Goal: Navigation & Orientation: Find specific page/section

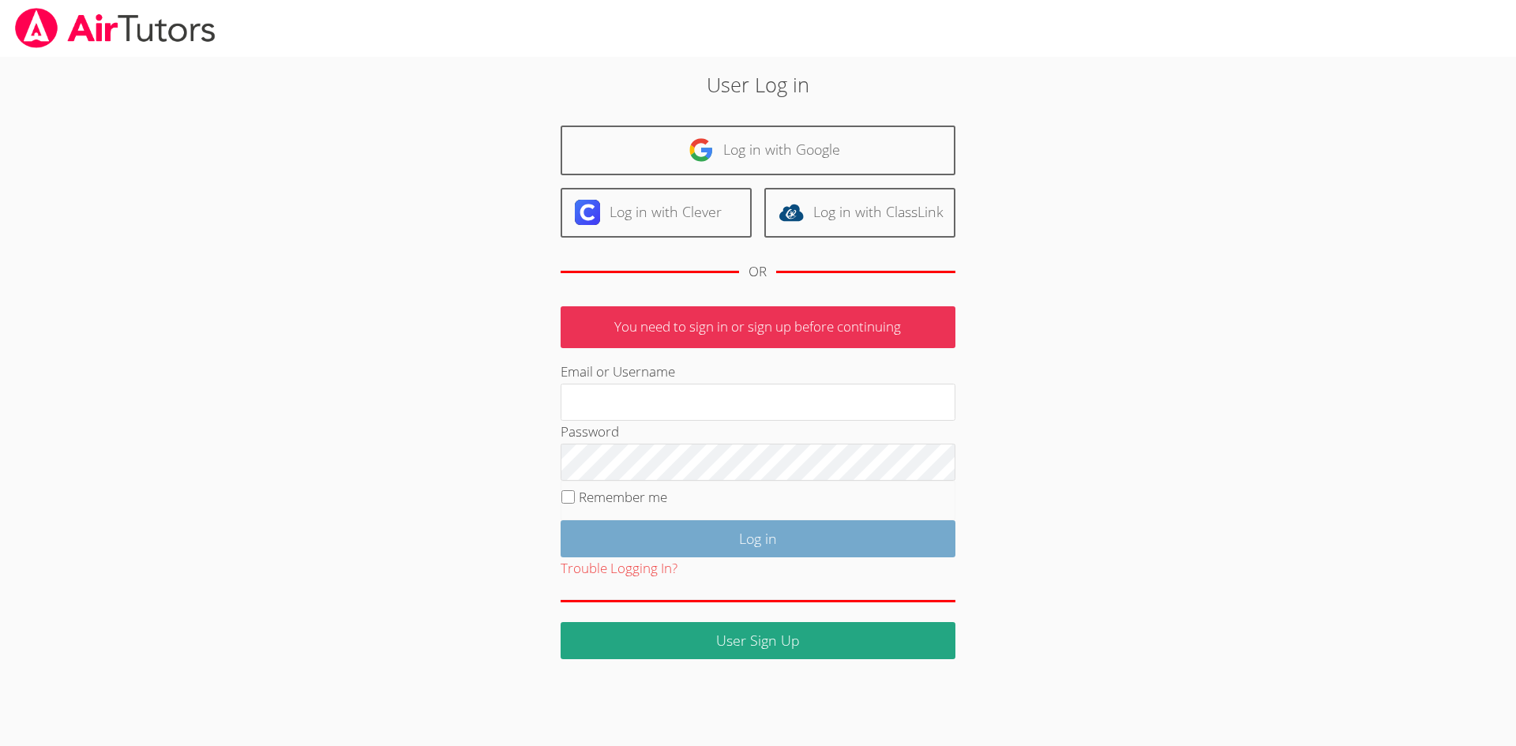
type input "[EMAIL_ADDRESS][DOMAIN_NAME]"
click at [794, 551] on input "Log in" at bounding box center [758, 538] width 395 height 37
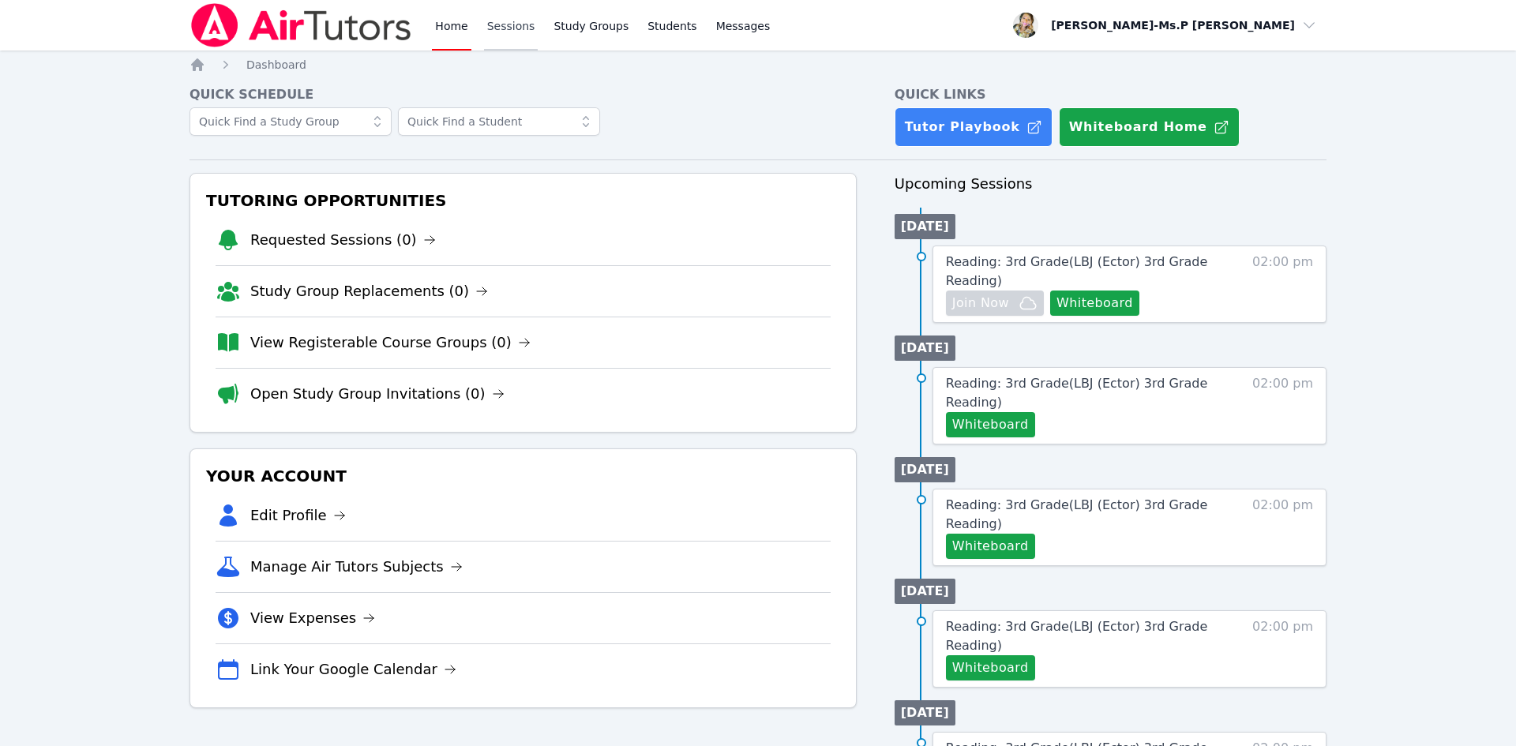
click at [501, 33] on link "Sessions" at bounding box center [511, 25] width 54 height 51
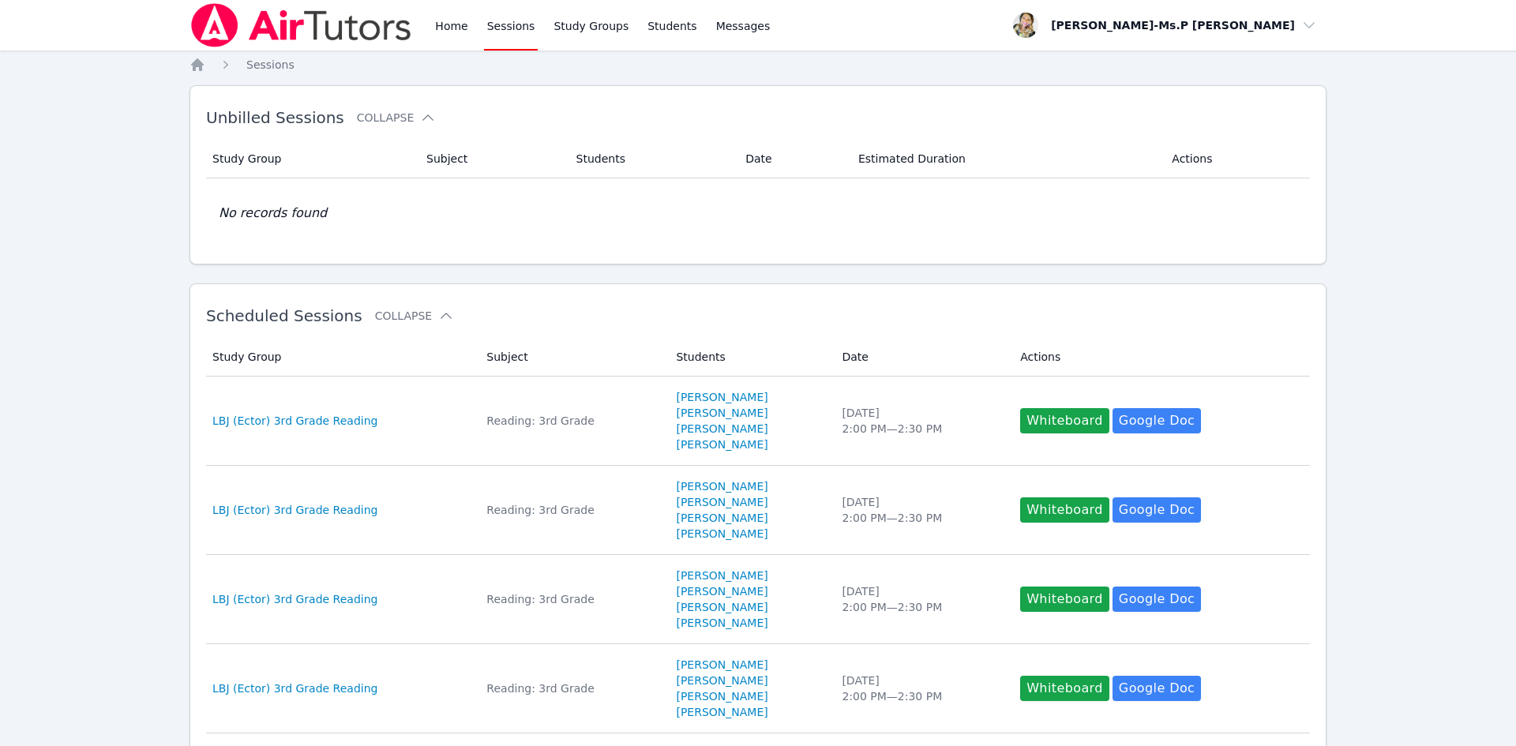
click at [431, 17] on div "Home Sessions Study Groups Students Messages" at bounding box center [482, 25] width 584 height 51
click at [462, 30] on link "Home" at bounding box center [451, 25] width 39 height 51
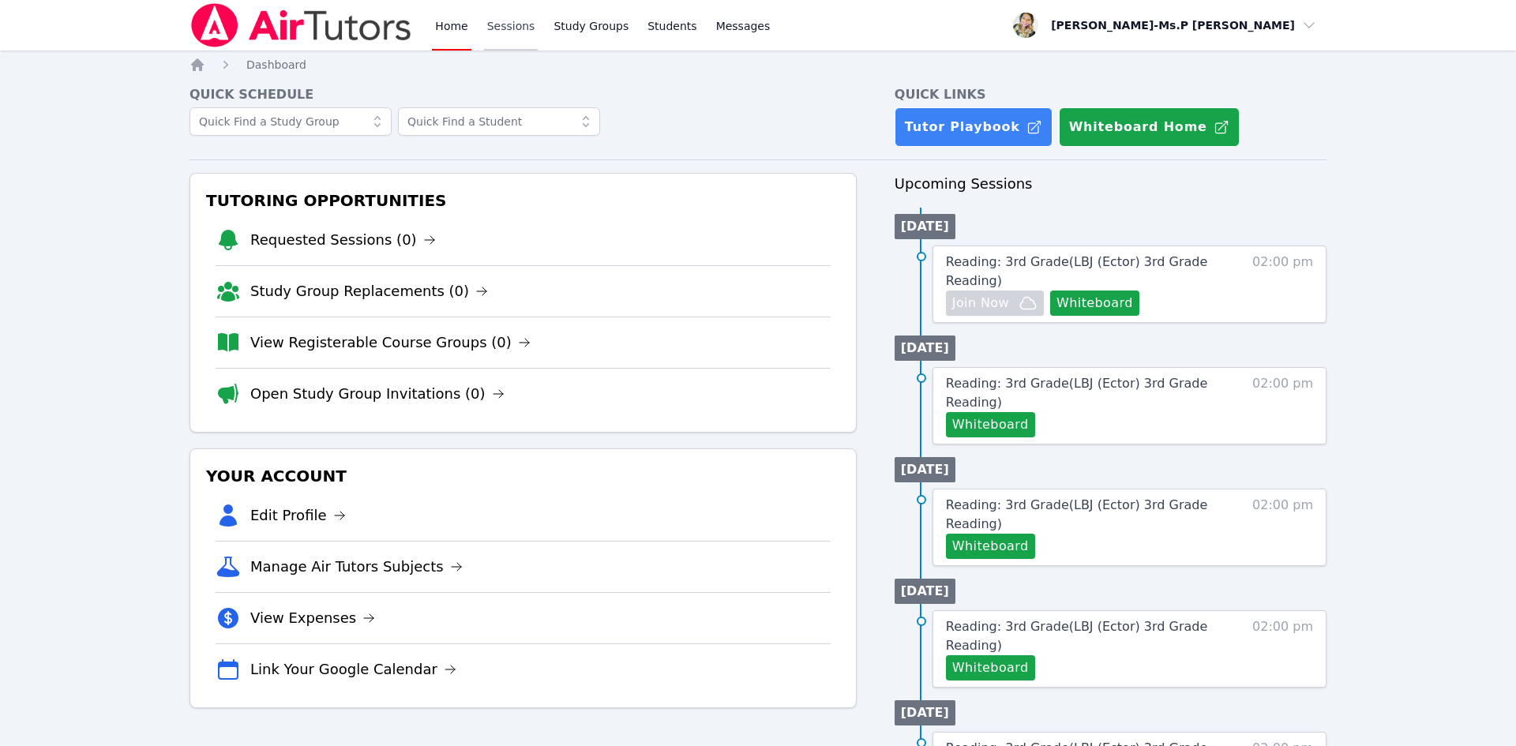
click at [505, 10] on link "Sessions" at bounding box center [511, 25] width 54 height 51
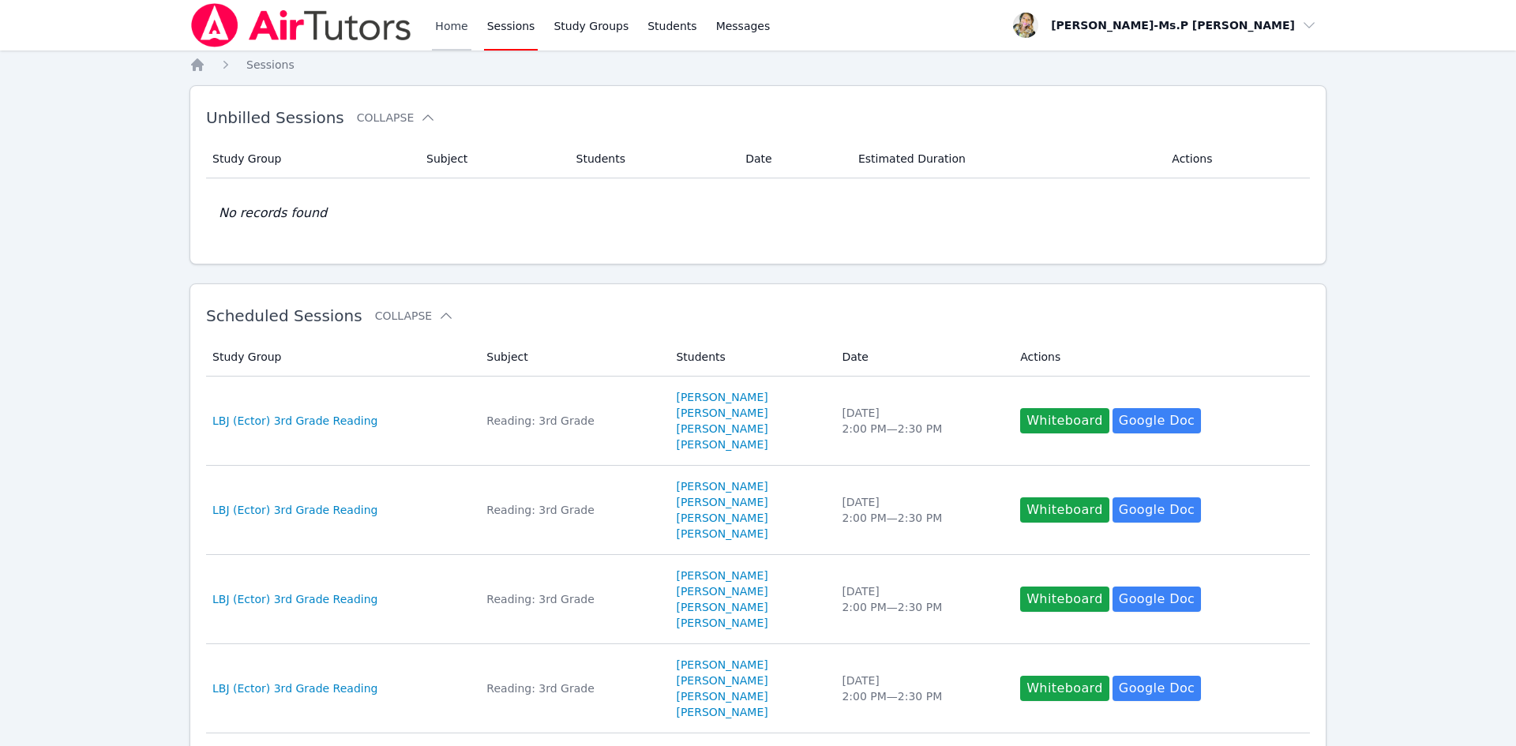
click at [434, 26] on link "Home" at bounding box center [451, 25] width 39 height 51
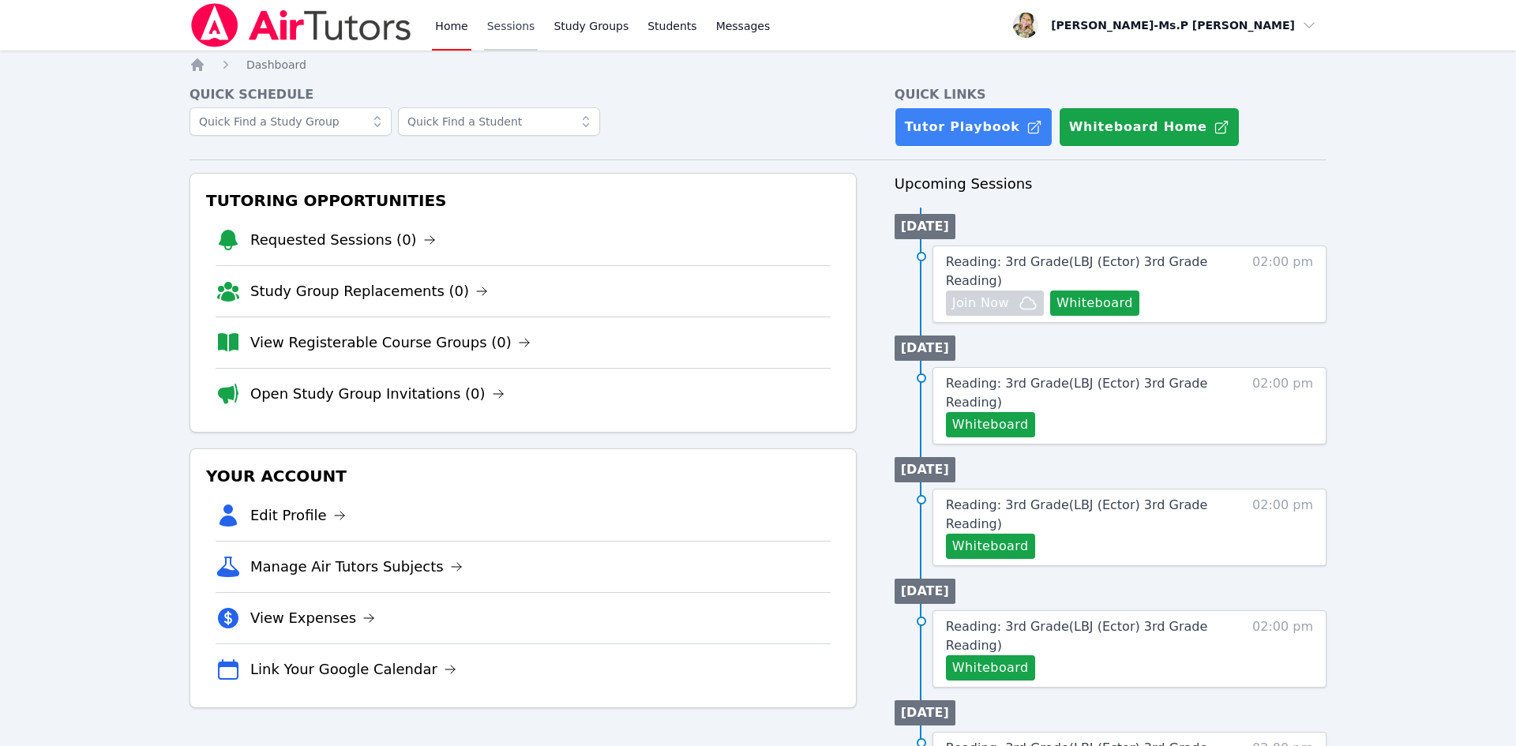
click at [521, 17] on link "Sessions" at bounding box center [511, 25] width 54 height 51
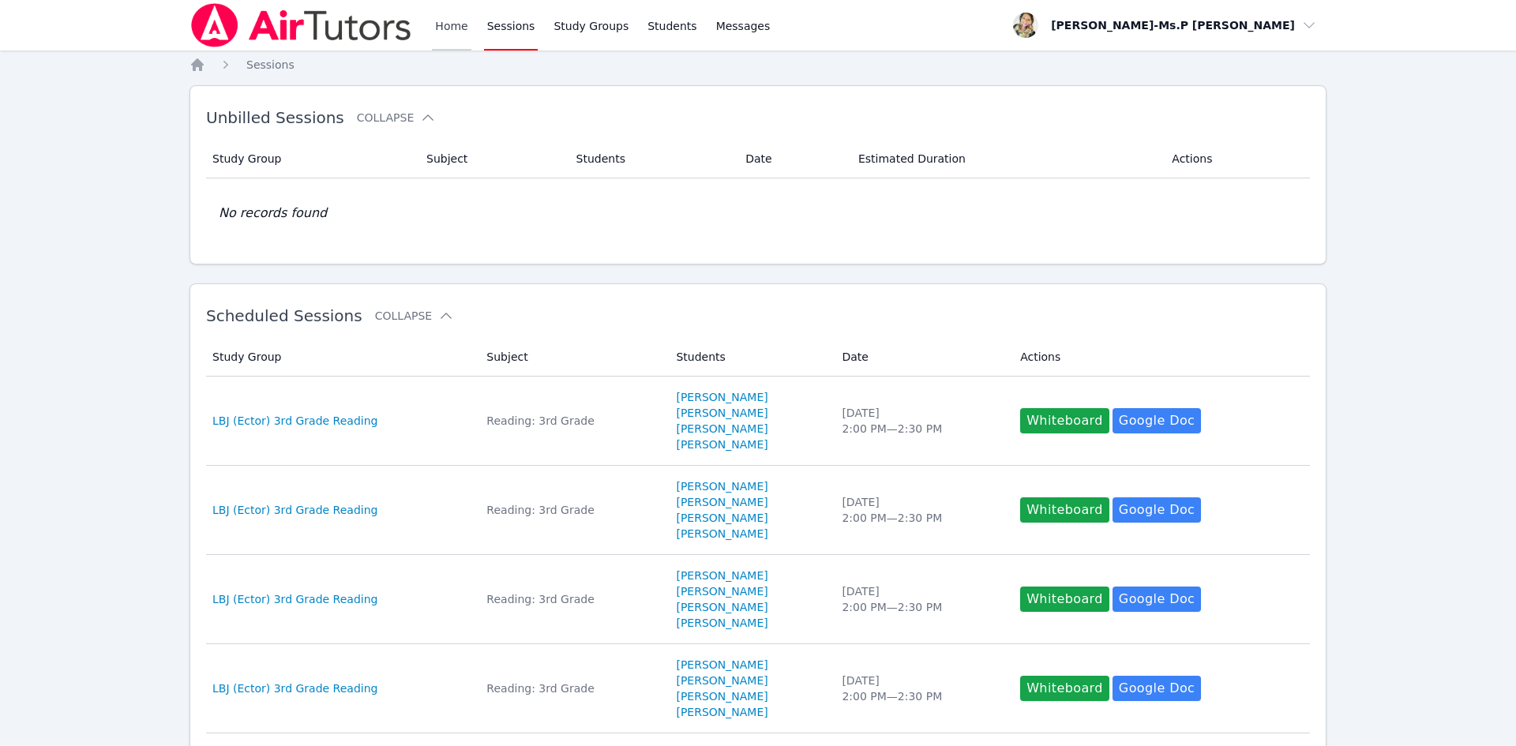
click at [457, 17] on link "Home" at bounding box center [451, 25] width 39 height 51
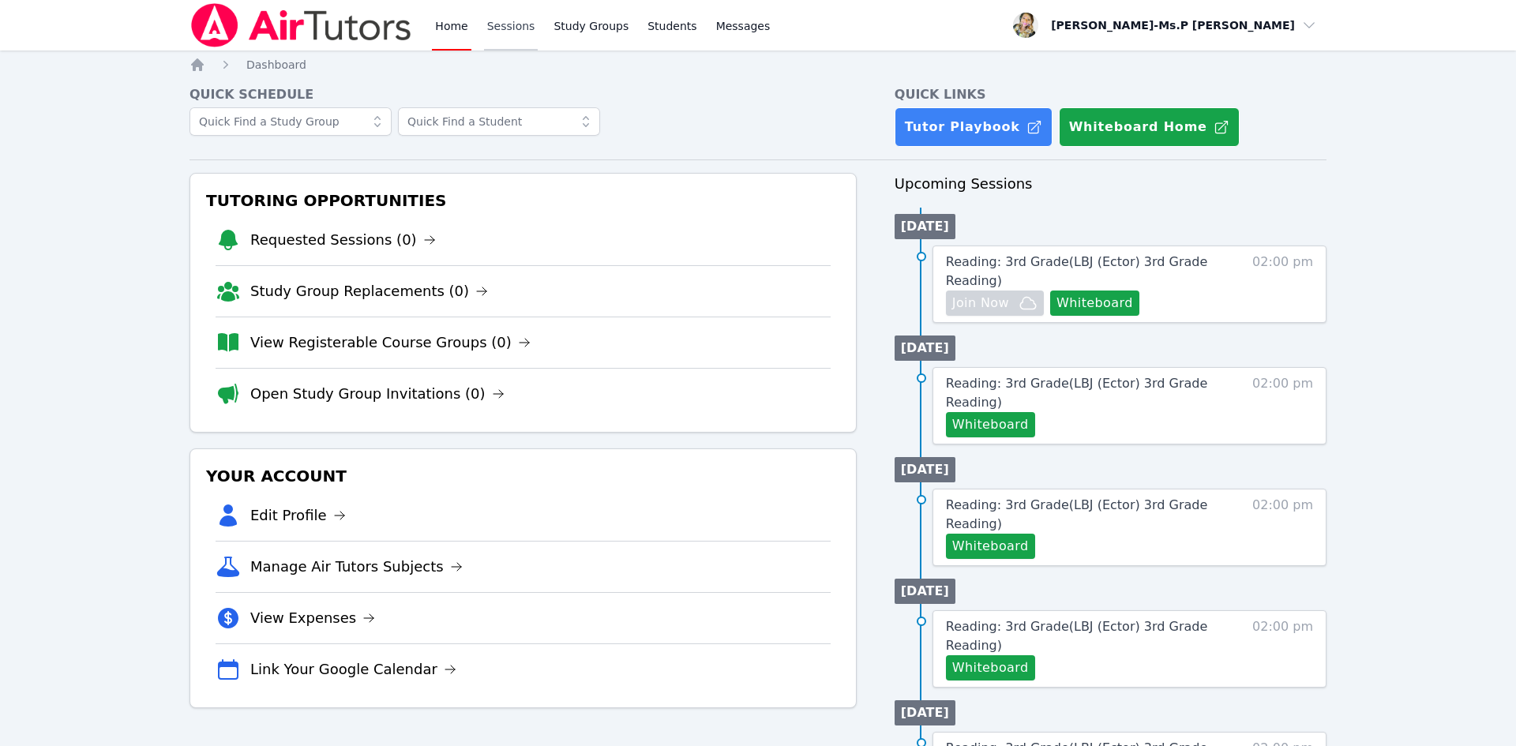
click at [518, 36] on link "Sessions" at bounding box center [511, 25] width 54 height 51
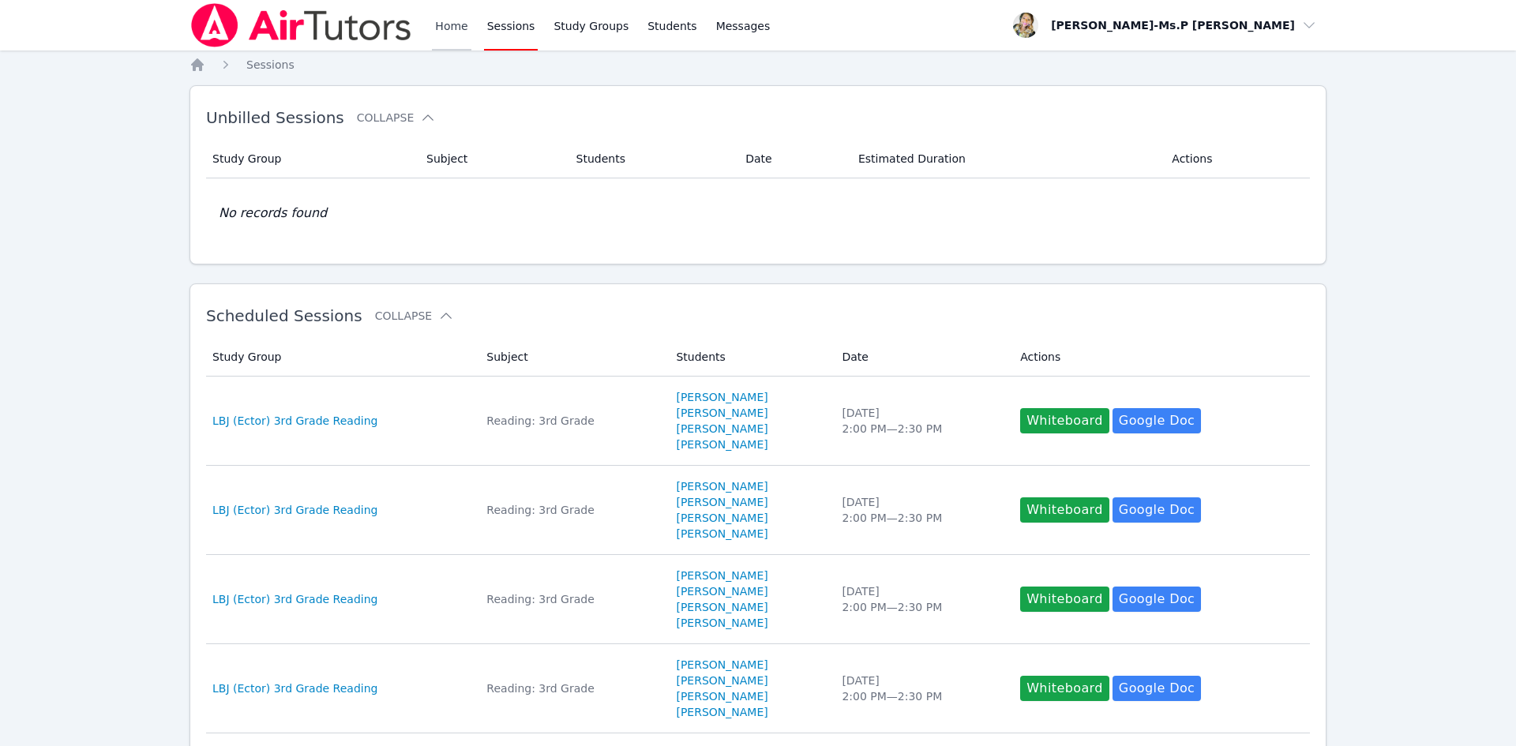
click at [467, 31] on link "Home" at bounding box center [451, 25] width 39 height 51
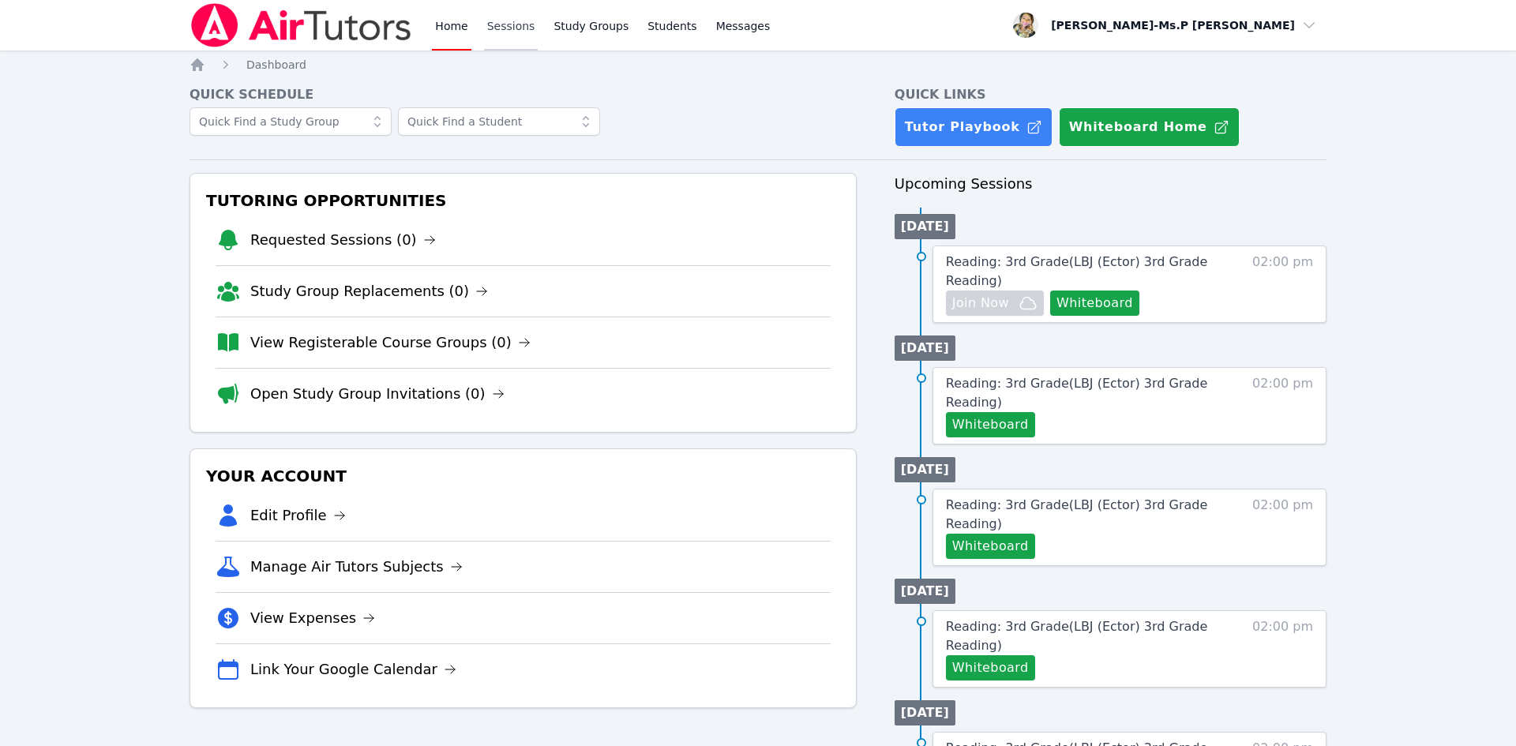
click at [512, 40] on link "Sessions" at bounding box center [511, 25] width 54 height 51
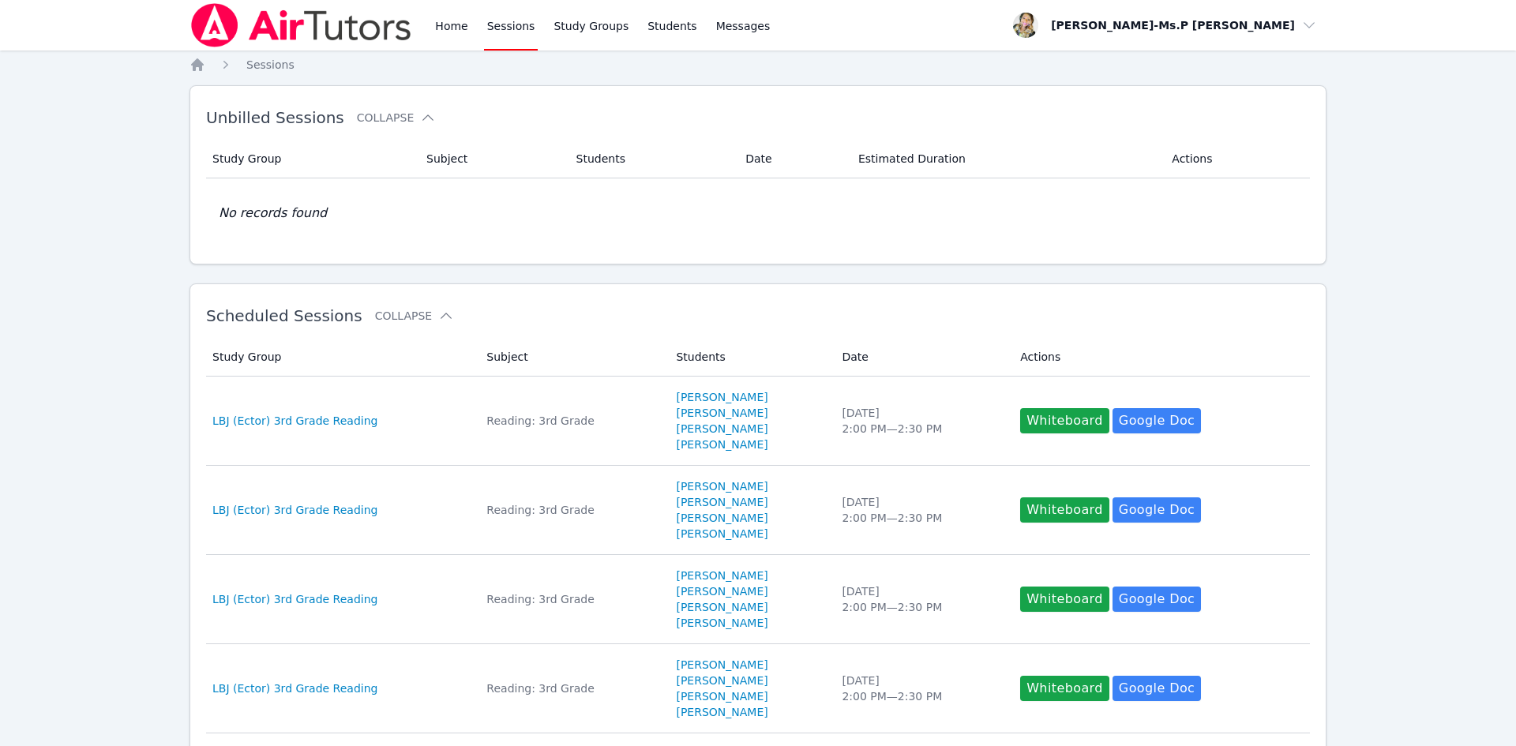
click at [473, 24] on div "Home Sessions Study Groups Students Messages" at bounding box center [602, 25] width 341 height 51
click at [445, 29] on link "Home" at bounding box center [451, 25] width 39 height 51
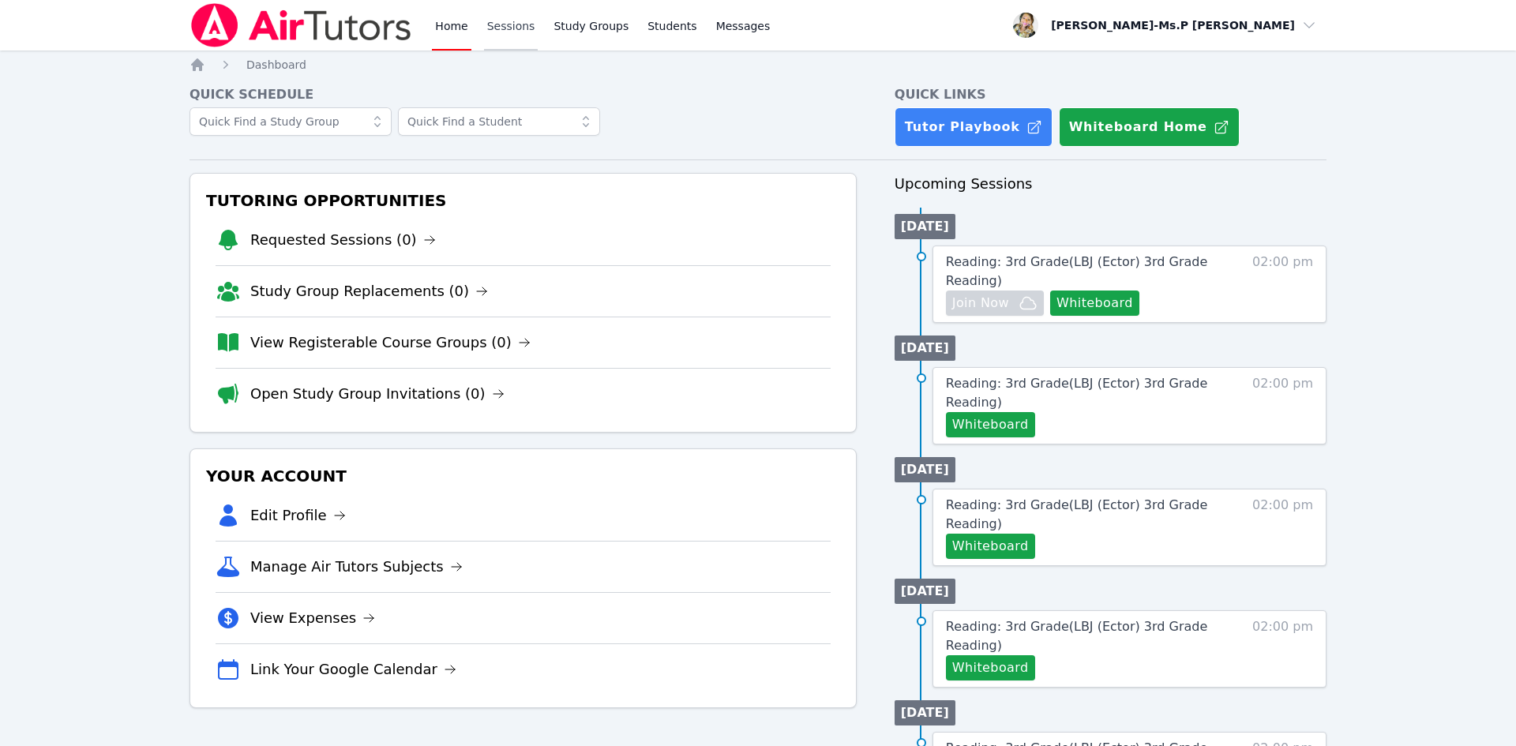
click at [486, 20] on link "Sessions" at bounding box center [511, 25] width 54 height 51
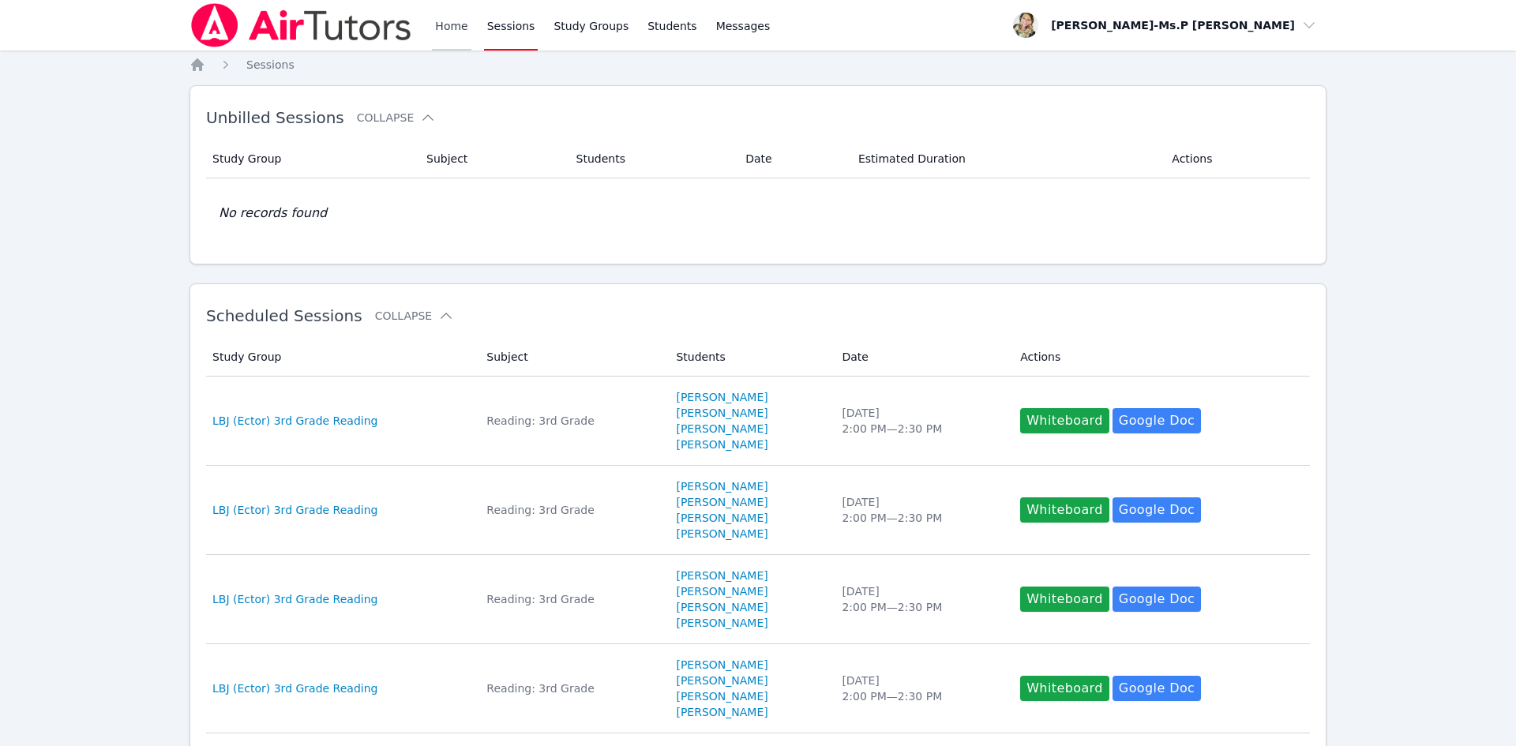
click at [436, 36] on link "Home" at bounding box center [451, 25] width 39 height 51
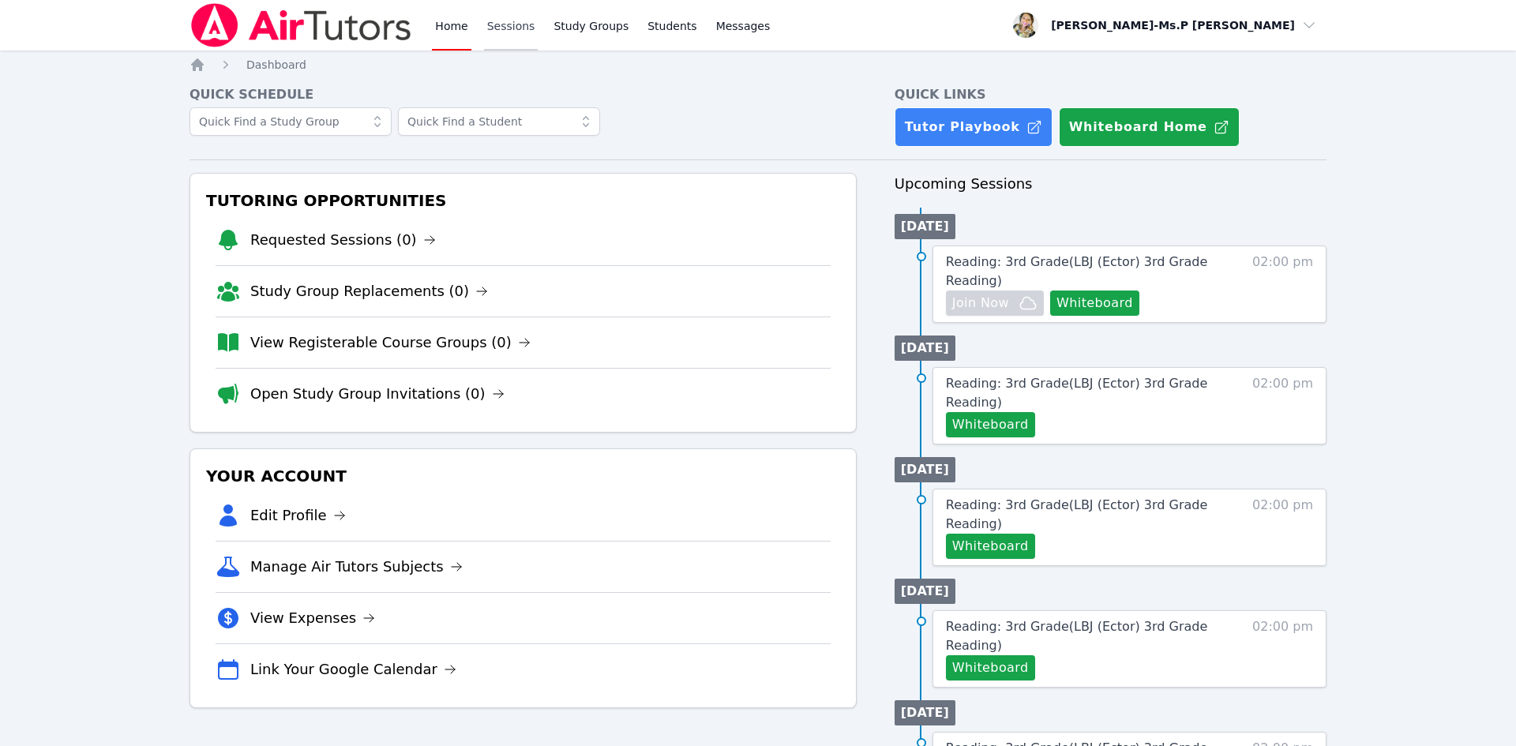
click at [504, 22] on link "Sessions" at bounding box center [511, 25] width 54 height 51
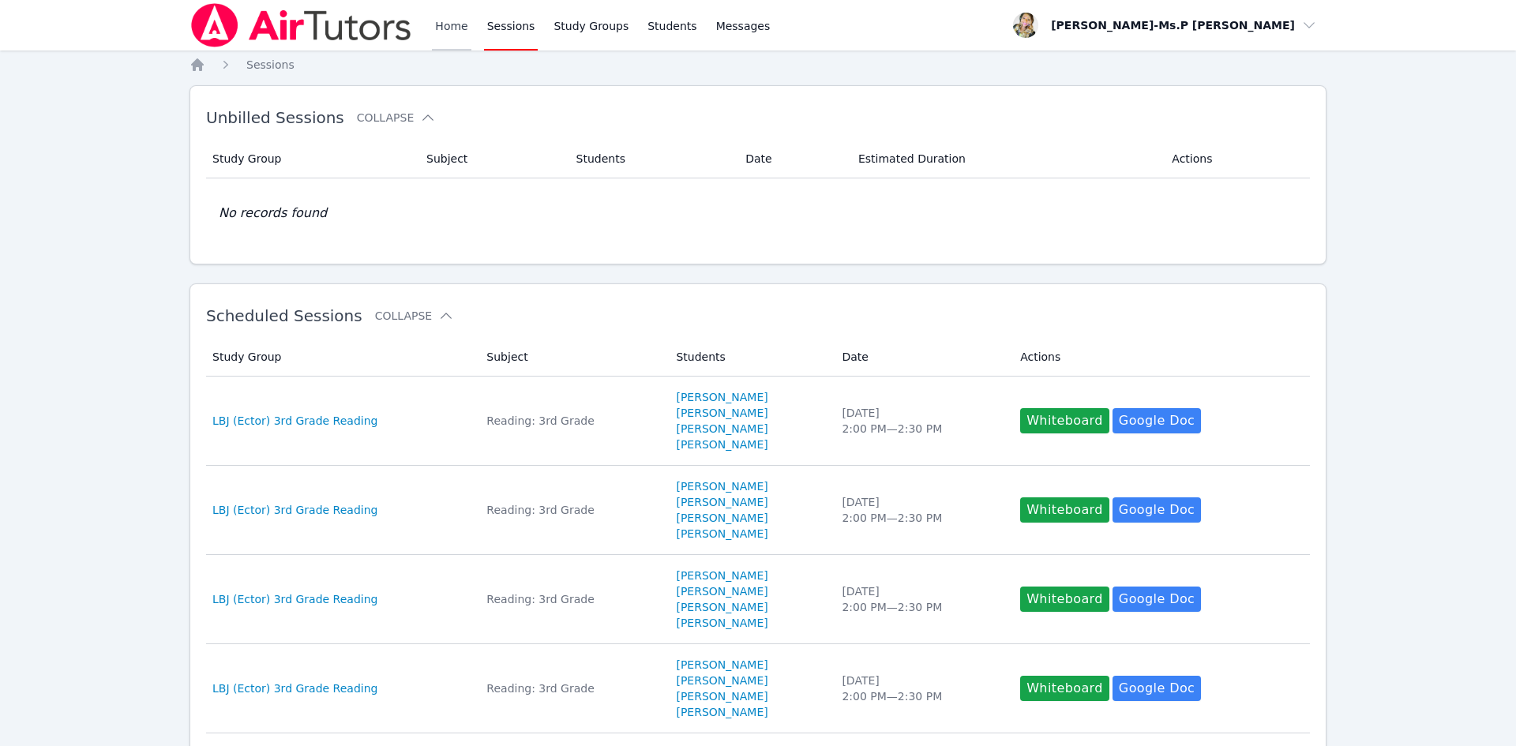
click at [455, 27] on link "Home" at bounding box center [451, 25] width 39 height 51
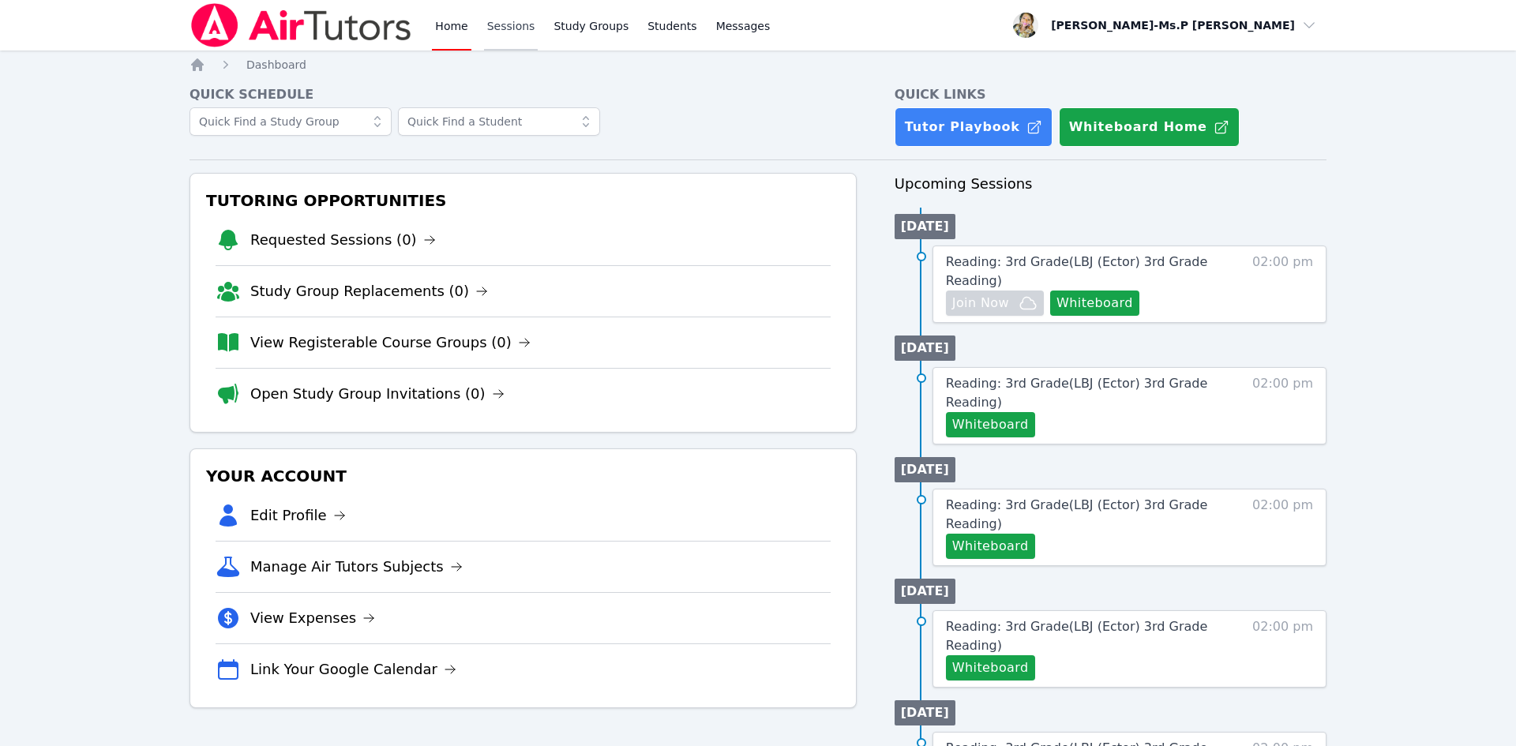
click at [510, 25] on link "Sessions" at bounding box center [511, 25] width 54 height 51
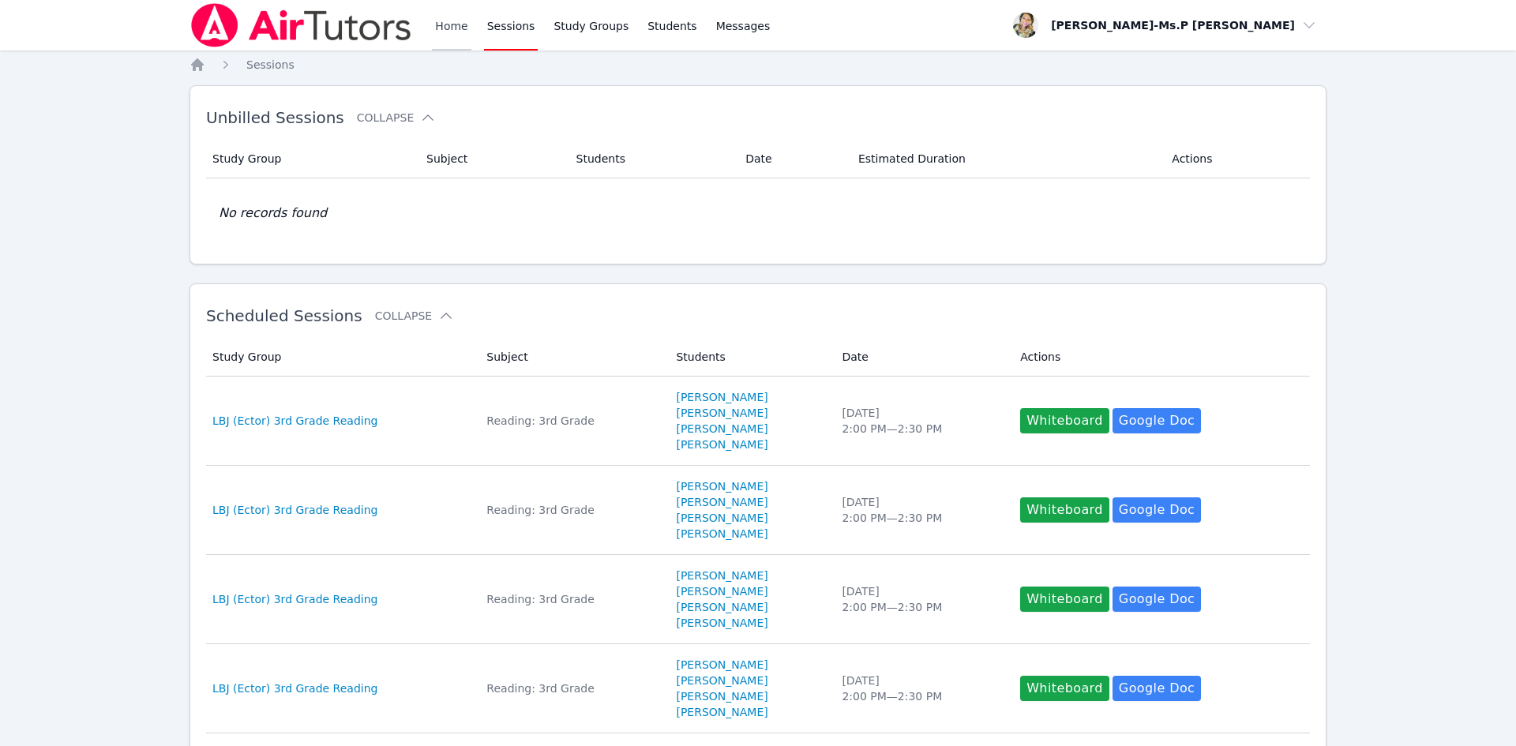
click at [455, 37] on link "Home" at bounding box center [451, 25] width 39 height 51
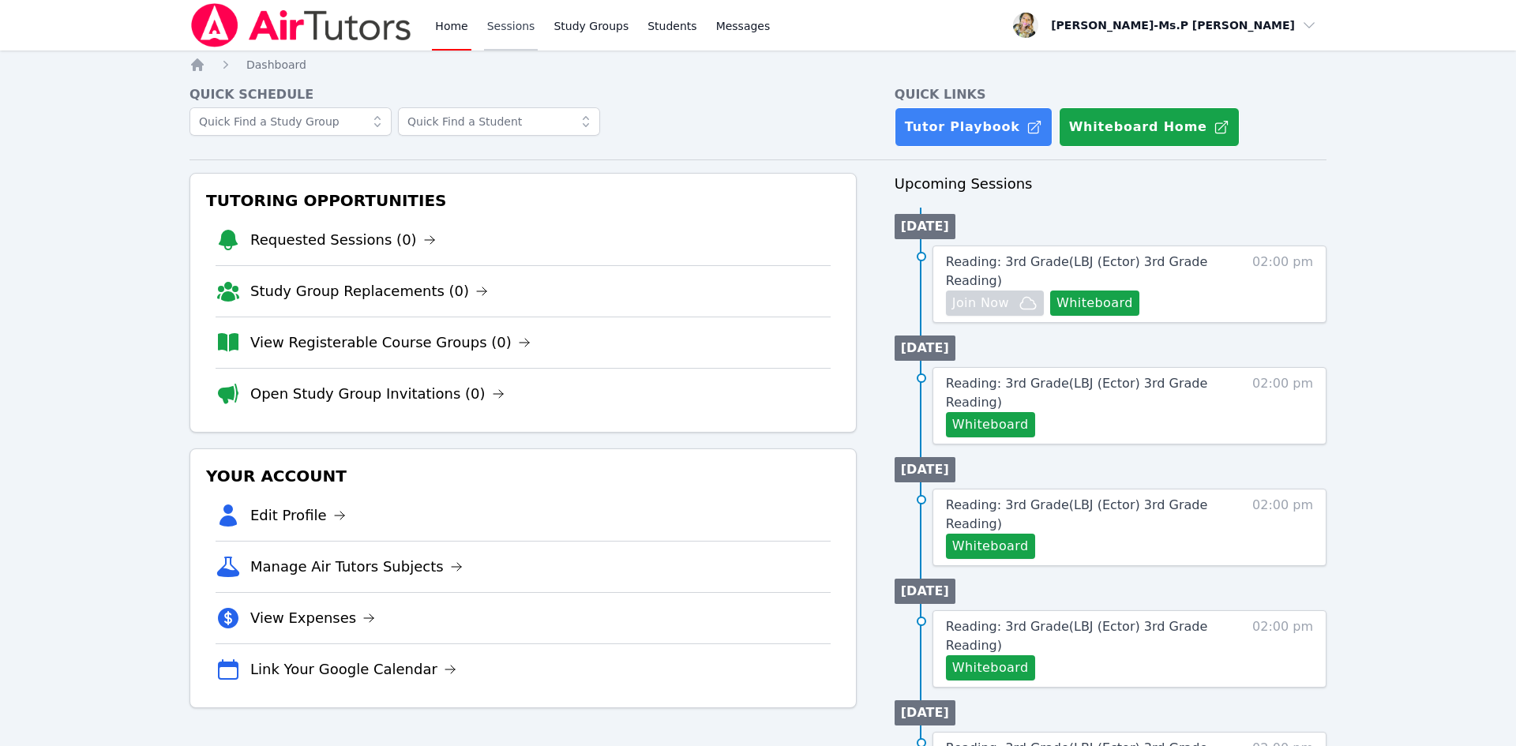
click at [494, 21] on link "Sessions" at bounding box center [511, 25] width 54 height 51
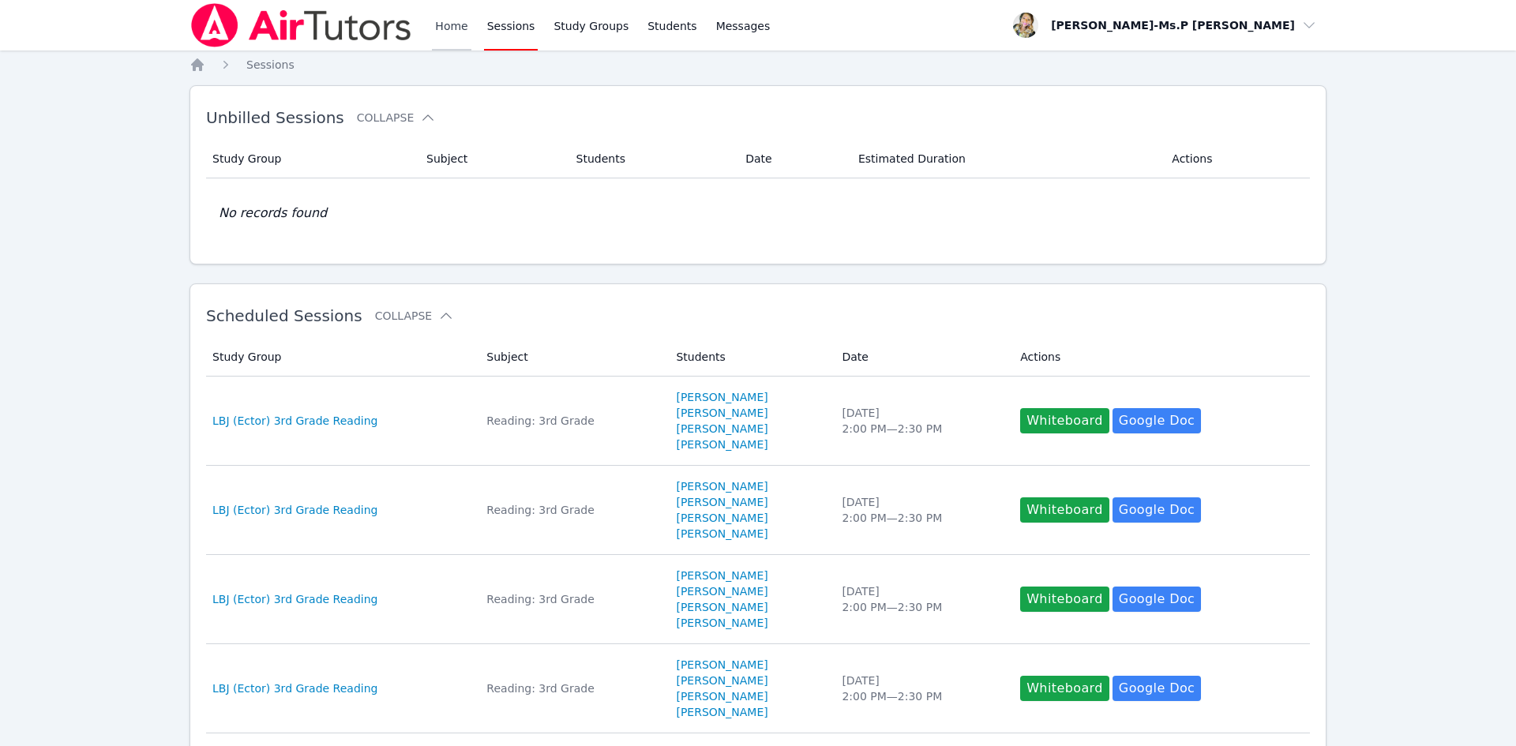
click at [452, 36] on link "Home" at bounding box center [451, 25] width 39 height 51
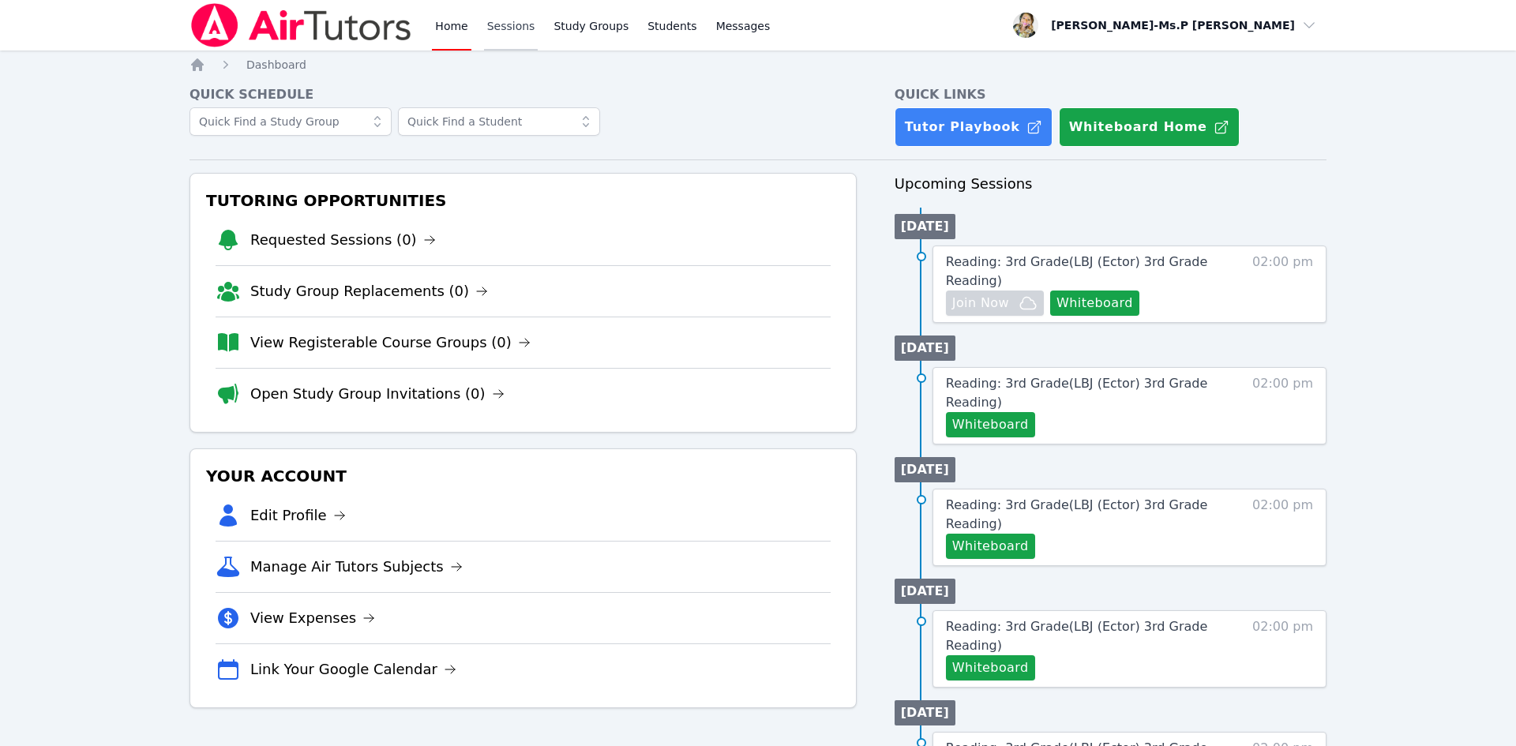
click at [512, 29] on link "Sessions" at bounding box center [511, 25] width 54 height 51
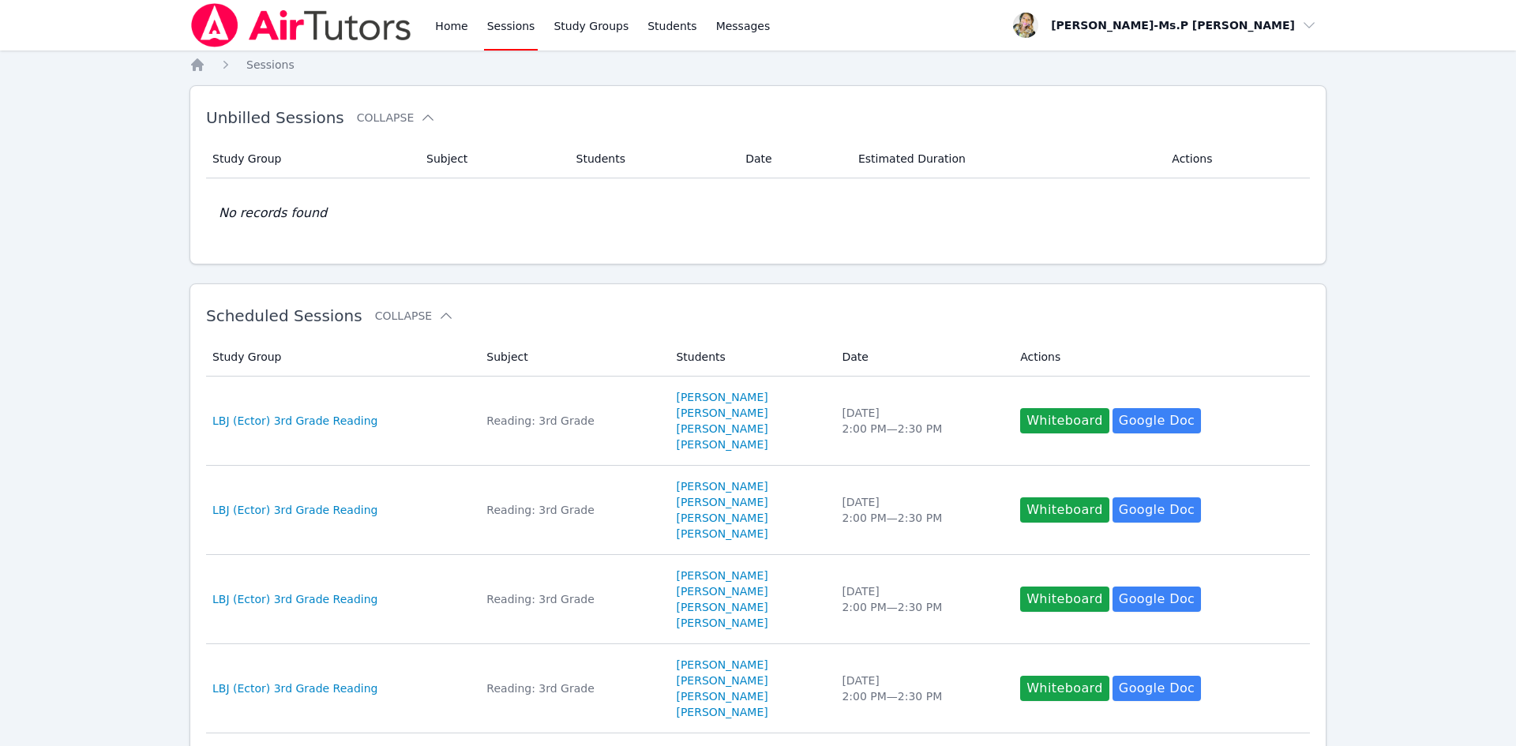
click at [414, 26] on div "Home Sessions Study Groups Students Messages" at bounding box center [482, 25] width 584 height 51
click at [449, 29] on link "Home" at bounding box center [451, 25] width 39 height 51
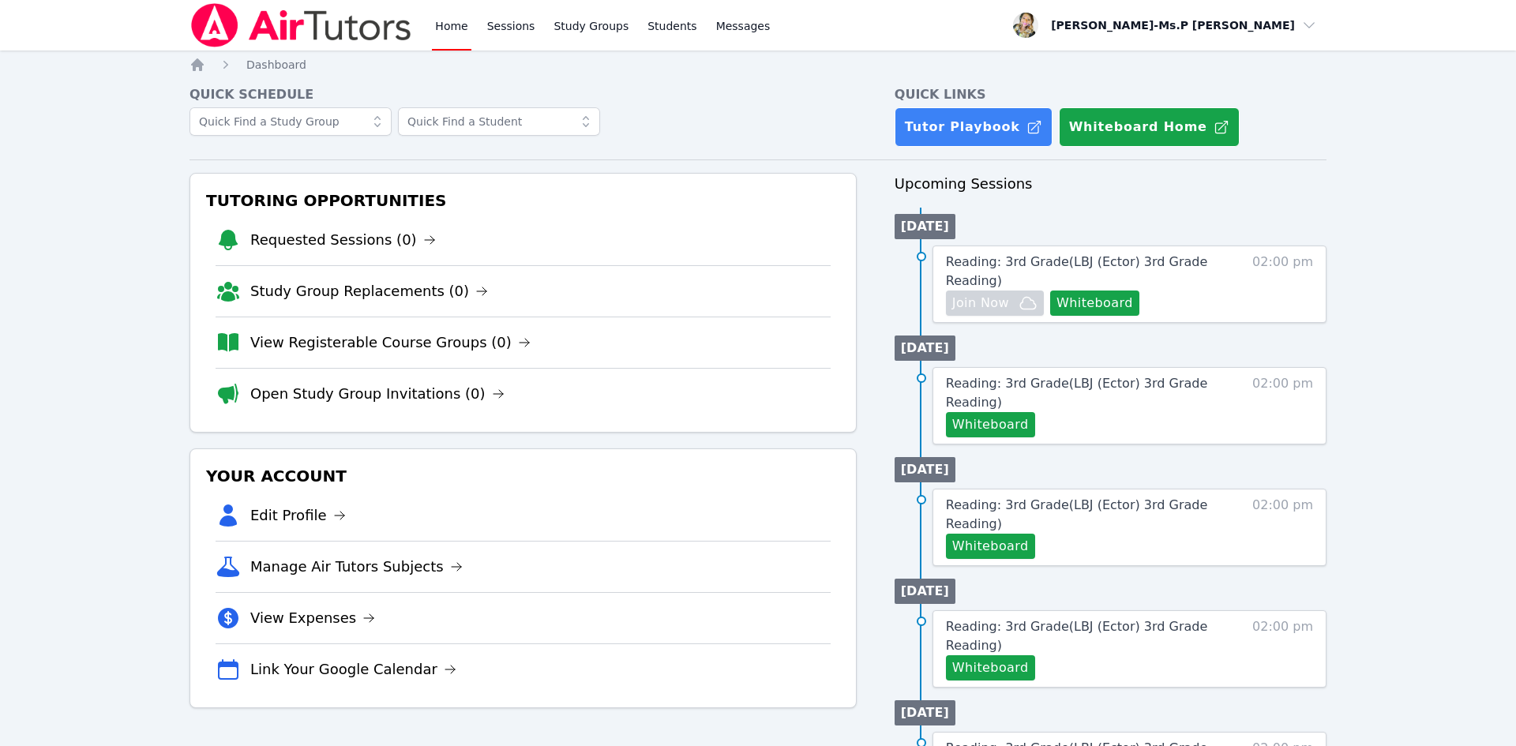
click at [363, 39] on img at bounding box center [301, 25] width 223 height 44
click at [249, 17] on img at bounding box center [301, 25] width 223 height 44
click at [513, 28] on link "Sessions" at bounding box center [511, 25] width 54 height 51
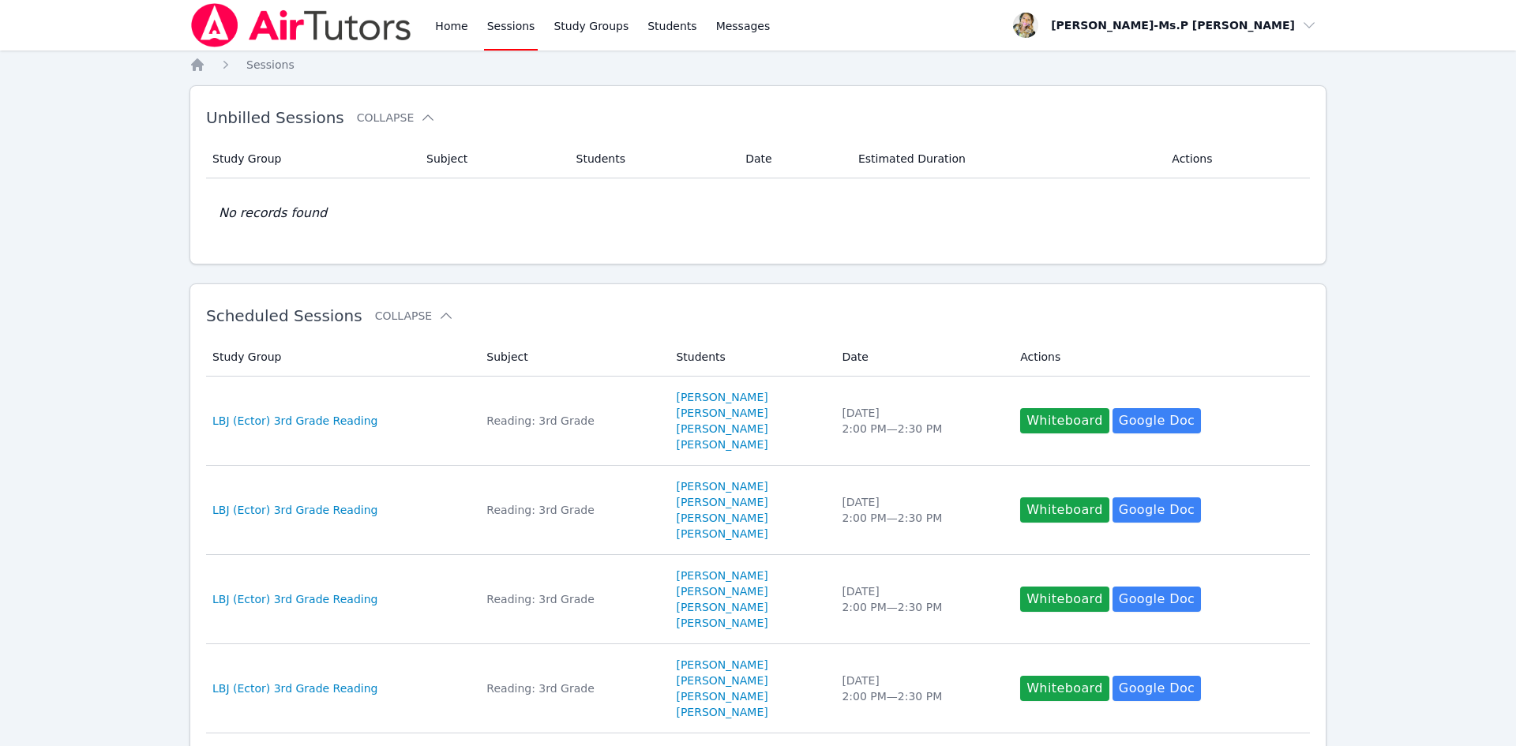
click at [471, 23] on div "Home Sessions Study Groups Students Messages" at bounding box center [602, 25] width 341 height 51
click at [451, 29] on link "Home" at bounding box center [451, 25] width 39 height 51
